Goal: Navigation & Orientation: Find specific page/section

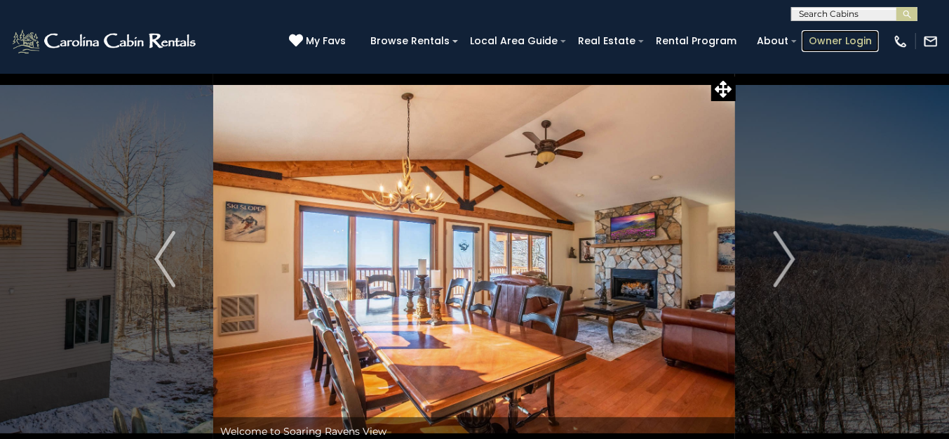
click at [848, 35] on link "Owner Login" at bounding box center [840, 41] width 77 height 22
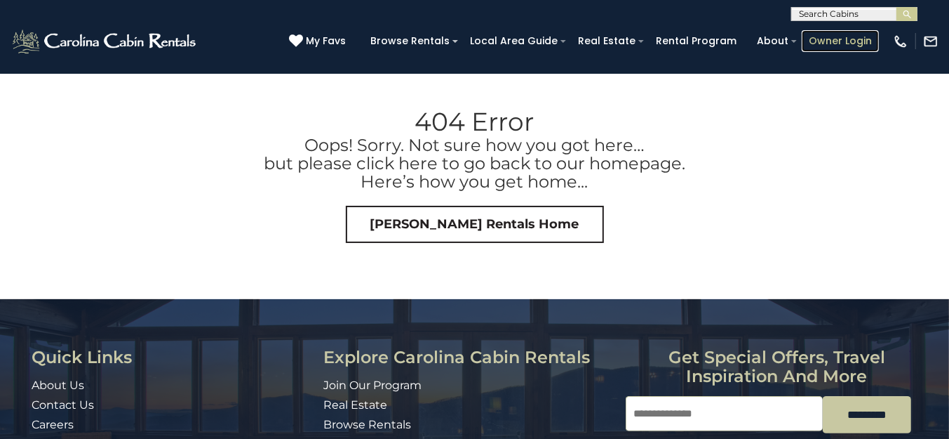
click at [832, 37] on link "Owner Login" at bounding box center [840, 41] width 77 height 22
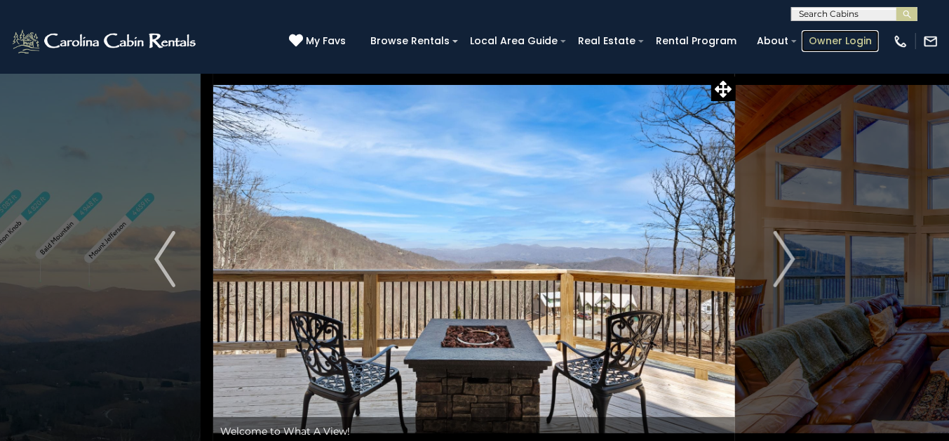
click at [836, 38] on link "Owner Login" at bounding box center [840, 41] width 77 height 22
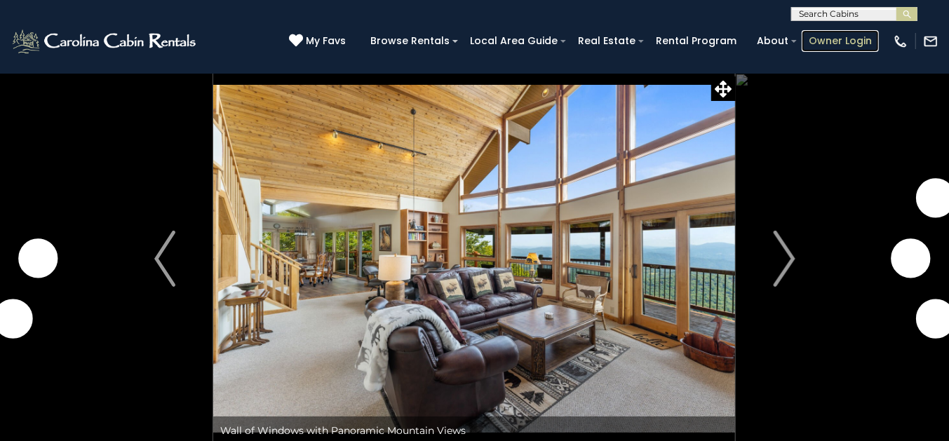
click at [850, 36] on link "Owner Login" at bounding box center [840, 41] width 77 height 22
